Goal: Transaction & Acquisition: Download file/media

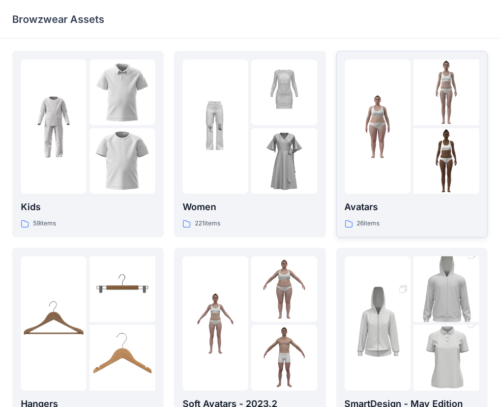
click at [425, 227] on div "26 items" at bounding box center [412, 223] width 134 height 11
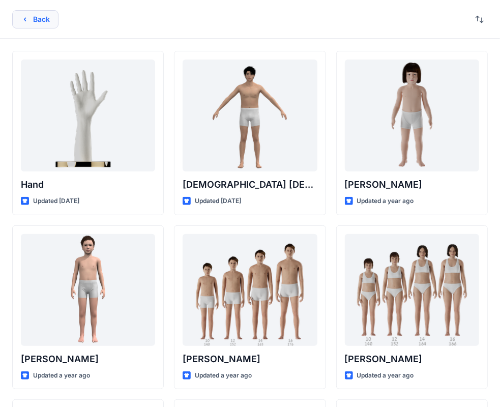
click at [31, 20] on button "Back" at bounding box center [35, 19] width 46 height 18
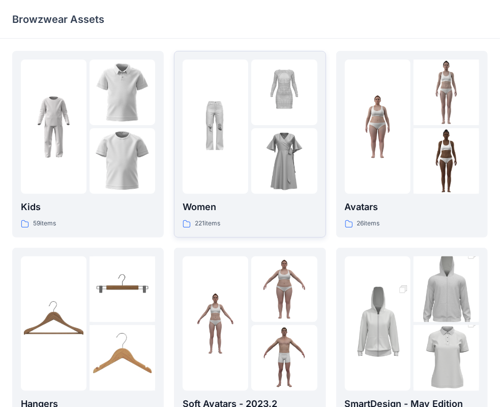
click at [230, 157] on img at bounding box center [216, 127] width 66 height 66
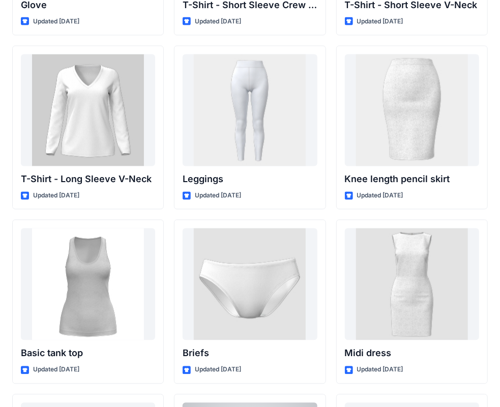
scroll to position [8190, 0]
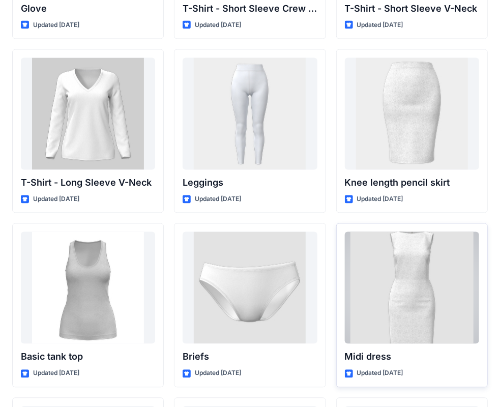
click at [390, 288] on div at bounding box center [412, 288] width 134 height 112
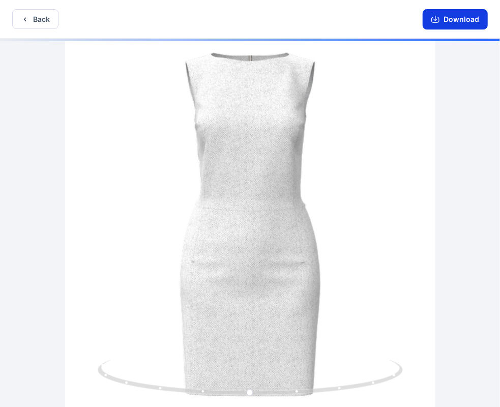
click at [449, 19] on button "Download" at bounding box center [455, 19] width 65 height 20
